Goal: Transaction & Acquisition: Purchase product/service

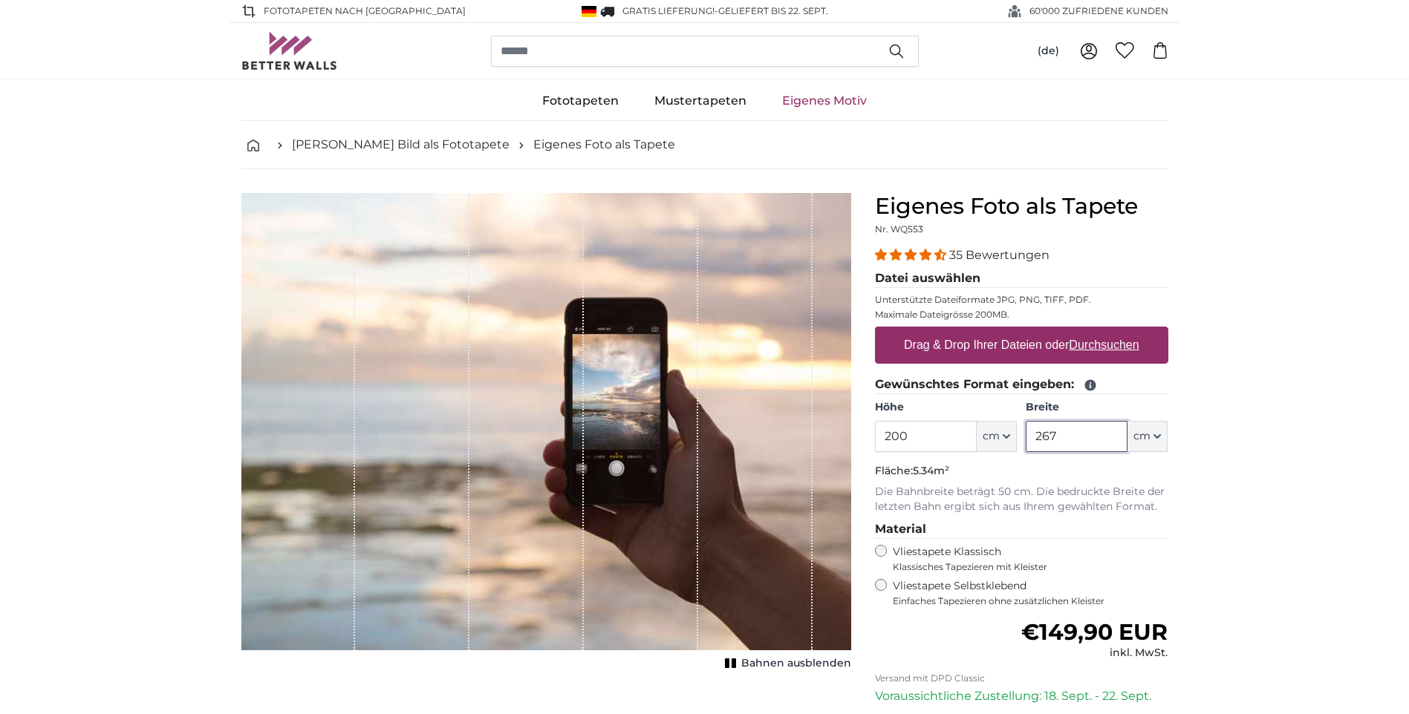
drag, startPoint x: 1078, startPoint y: 438, endPoint x: 994, endPoint y: 437, distance: 83.9
click at [994, 437] on div "Höhe 200 ft cm Centimeter (cm) Inches (inch) Feet (ft. in.) Breite 267 ft cm Ce…" at bounding box center [1021, 426] width 293 height 52
type input "450"
click at [1031, 343] on label "Drag & Drop Ihrer Dateien oder Durchsuchen" at bounding box center [1021, 346] width 247 height 30
click at [1031, 331] on input "Drag & Drop Ihrer Dateien oder Durchsuchen" at bounding box center [1021, 329] width 293 height 4
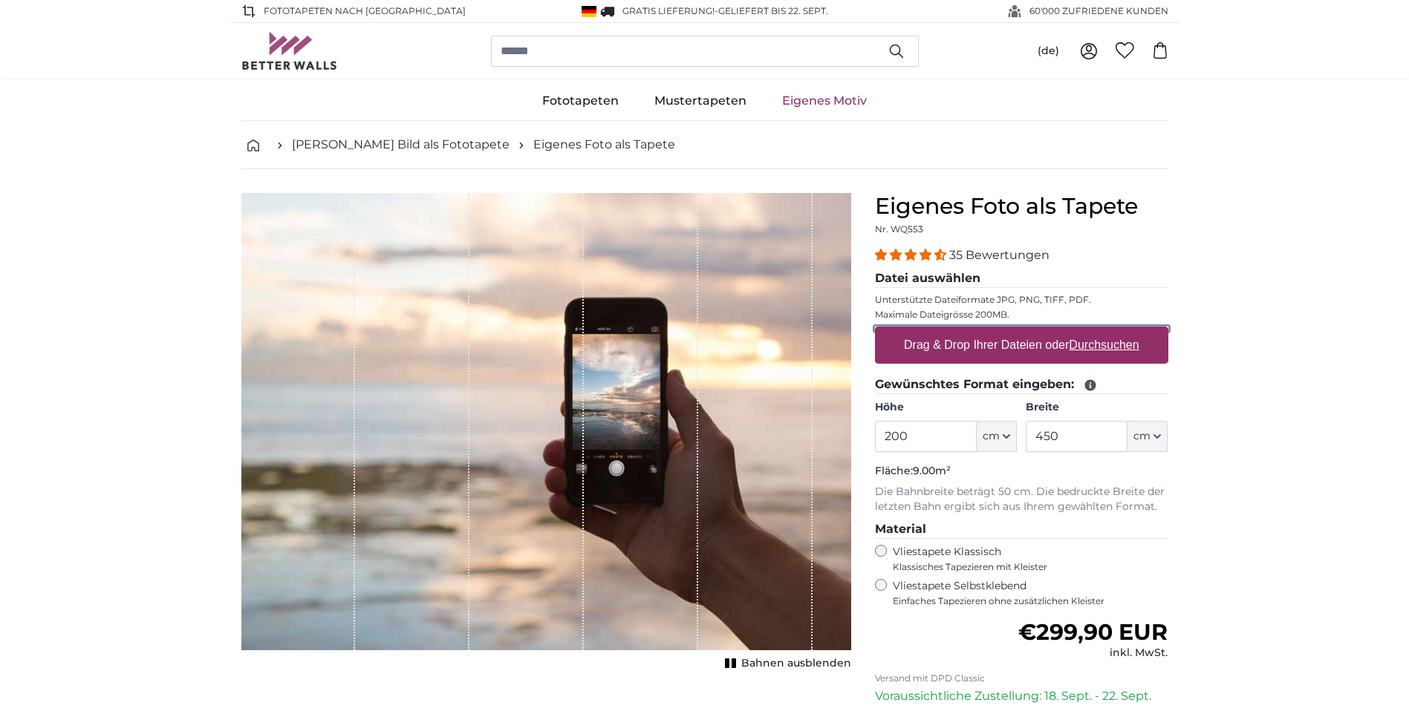
type input "**********"
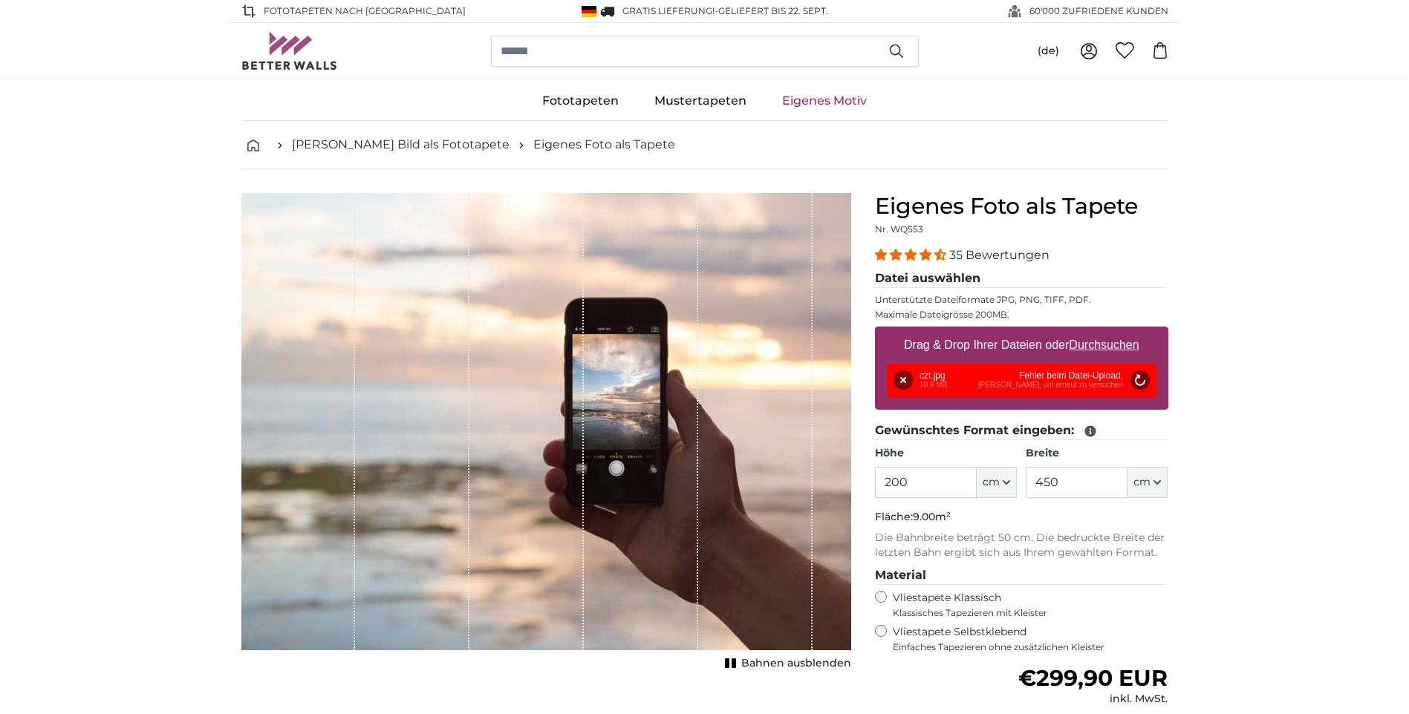
click at [1087, 377] on div "Entfernen Nochmal versuchen Entfernen Hochladen Abbrechen Nochmal versuchen Ent…" at bounding box center [1022, 381] width 270 height 34
click at [1134, 382] on button "Nochmal versuchen" at bounding box center [1139, 380] width 19 height 19
click at [1006, 475] on button "cm" at bounding box center [997, 482] width 40 height 31
click at [980, 513] on link "Centimeter (cm)" at bounding box center [996, 522] width 131 height 27
type input "267"
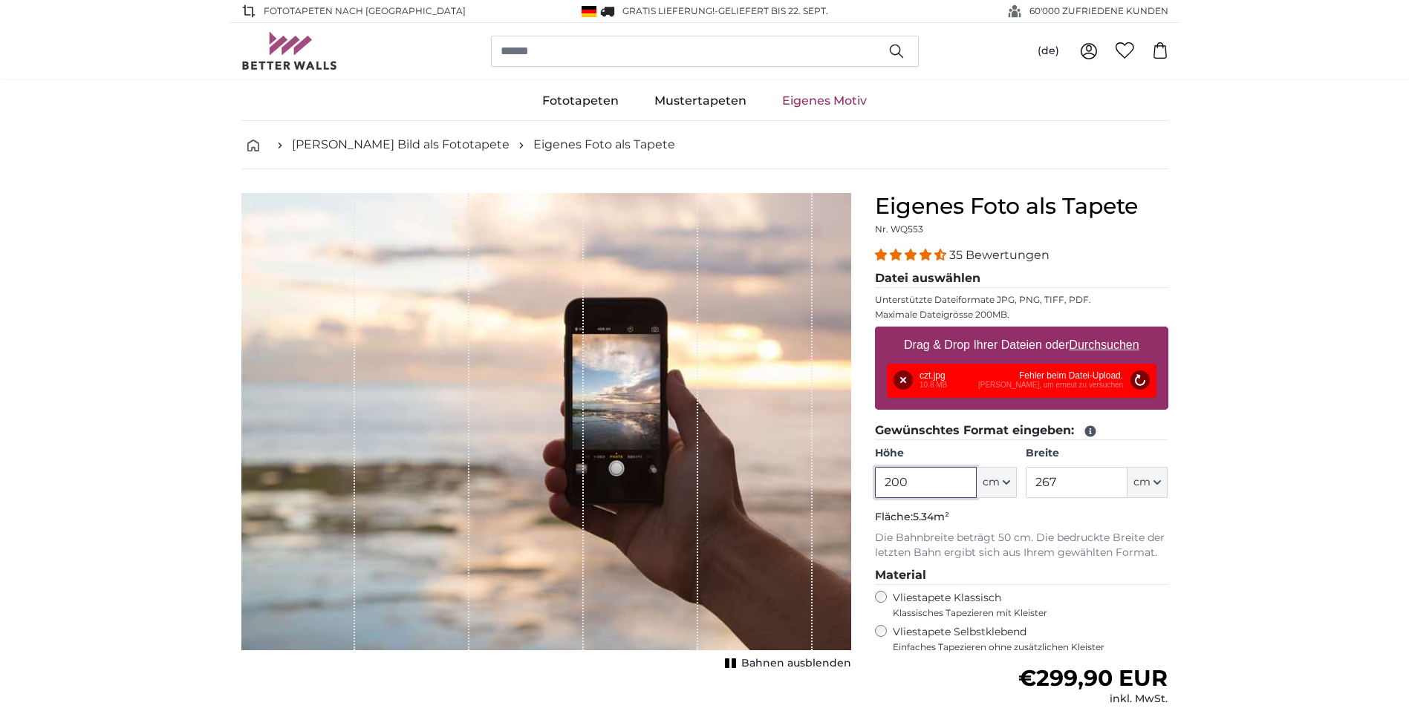
click at [933, 489] on input "200" at bounding box center [926, 482] width 102 height 31
type input "250"
click at [1087, 475] on input "267" at bounding box center [1077, 482] width 102 height 31
drag, startPoint x: 1070, startPoint y: 484, endPoint x: 956, endPoint y: 470, distance: 115.2
click at [956, 471] on div "Höhe 250 ft cm Centimeter (cm) Inches (inch) Feet (ft. in.) Breite 267 ft cm Ce…" at bounding box center [1021, 472] width 293 height 52
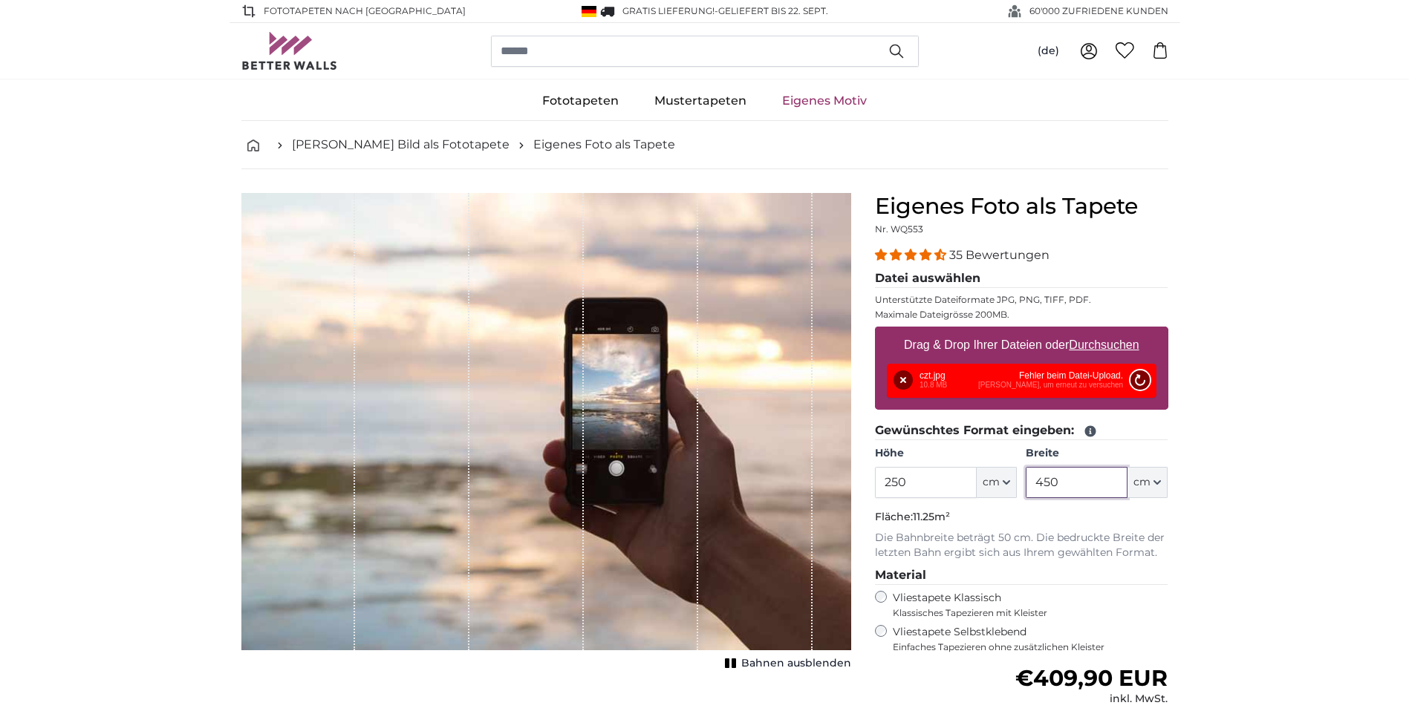
type input "450"
click at [1146, 376] on button "Nochmal versuchen" at bounding box center [1139, 380] width 19 height 19
click at [1091, 345] on u "Durchsuchen" at bounding box center [1104, 345] width 70 height 13
click at [1091, 331] on input "Drag & Drop Ihrer Dateien oder Durchsuchen" at bounding box center [1021, 329] width 293 height 4
type input "**********"
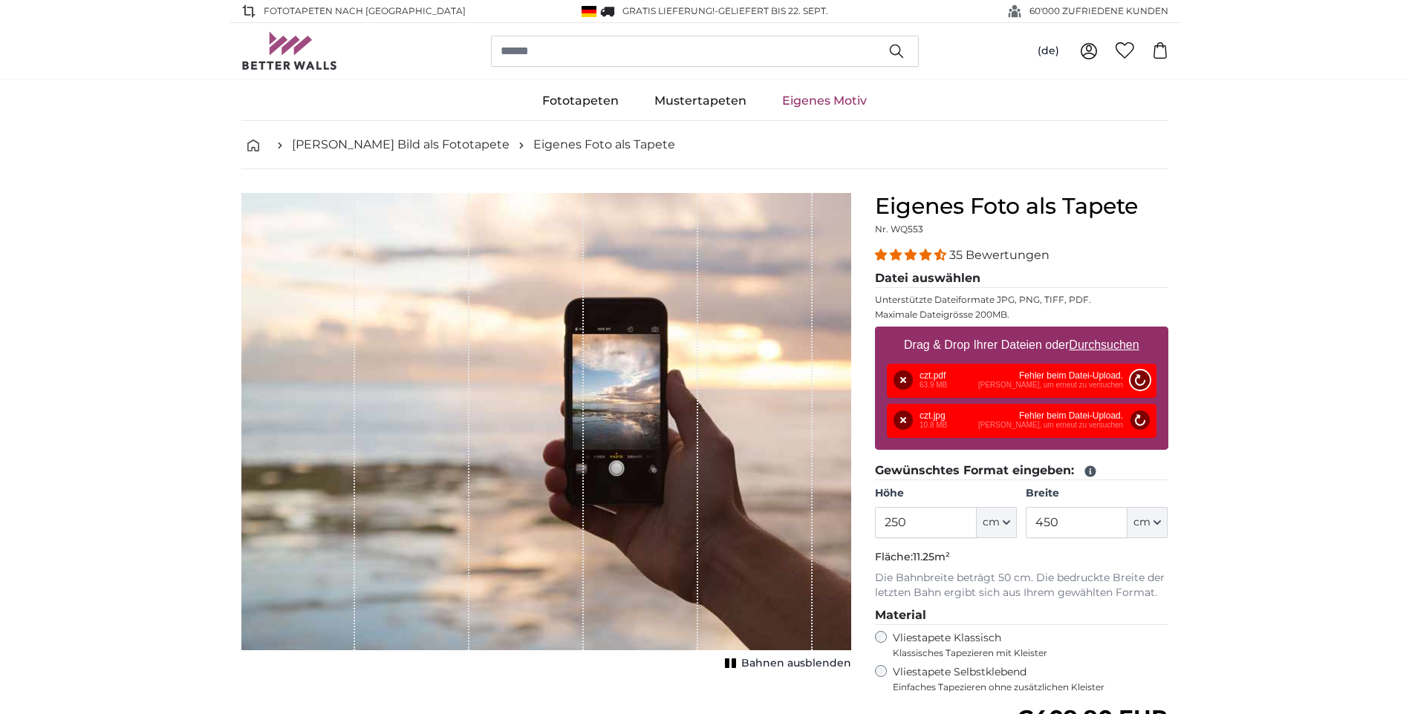
click at [1138, 374] on button "Nochmal versuchen" at bounding box center [1139, 380] width 19 height 19
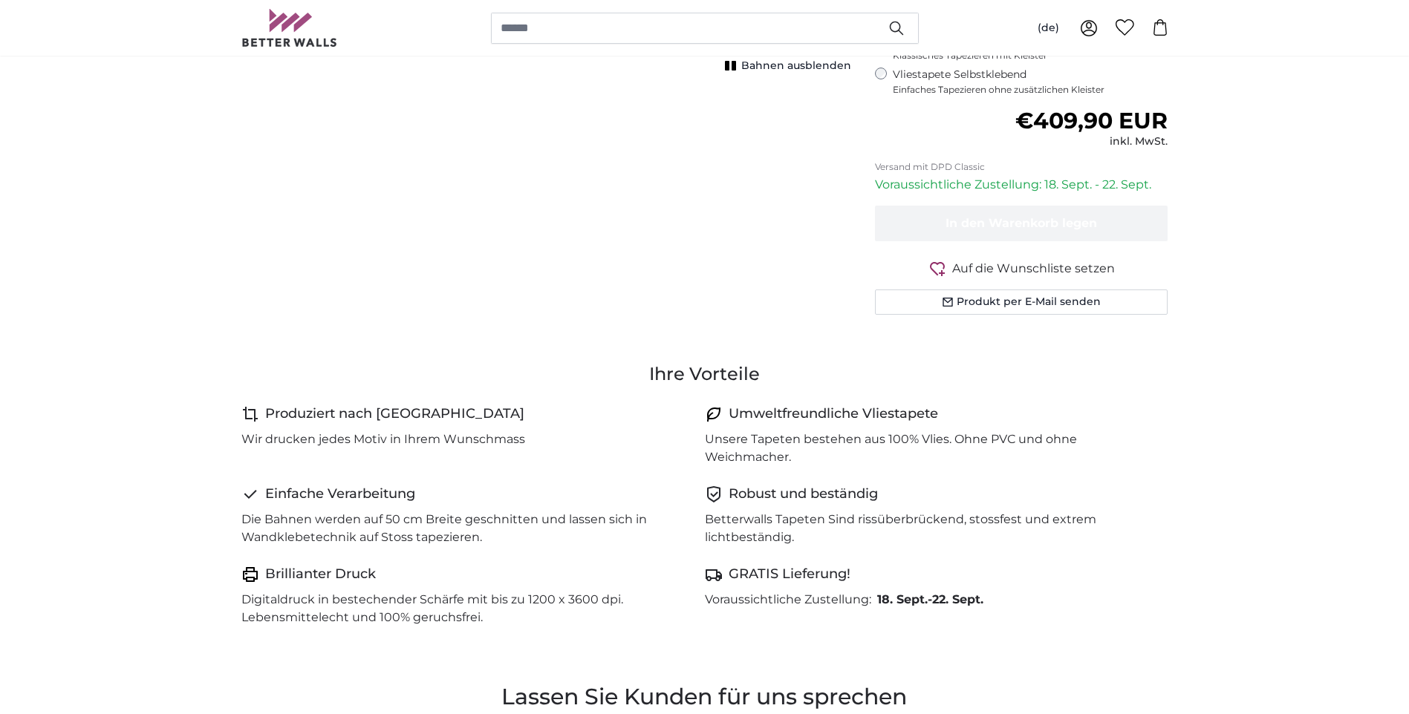
scroll to position [668, 0]
